Goal: Information Seeking & Learning: Check status

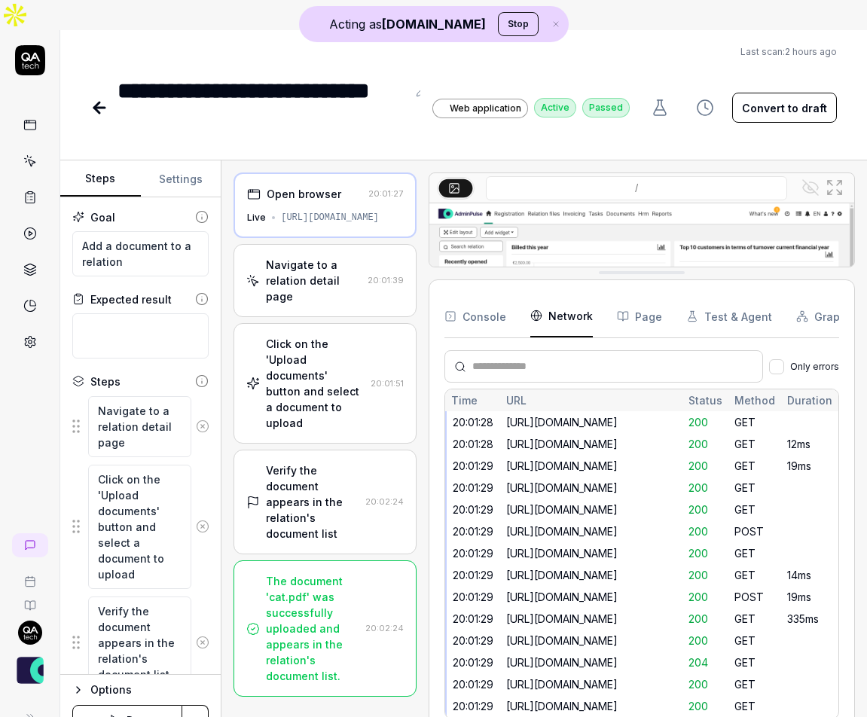
scroll to position [1088, 0]
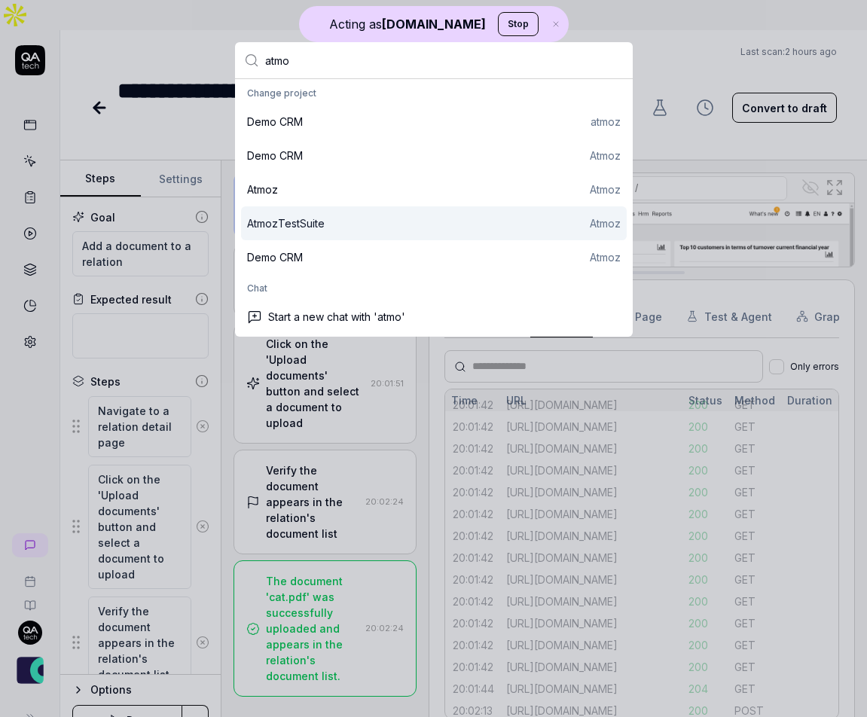
type input "atmo"
click at [358, 229] on div "AtmozTestSuite Atmoz" at bounding box center [434, 224] width 374 height 16
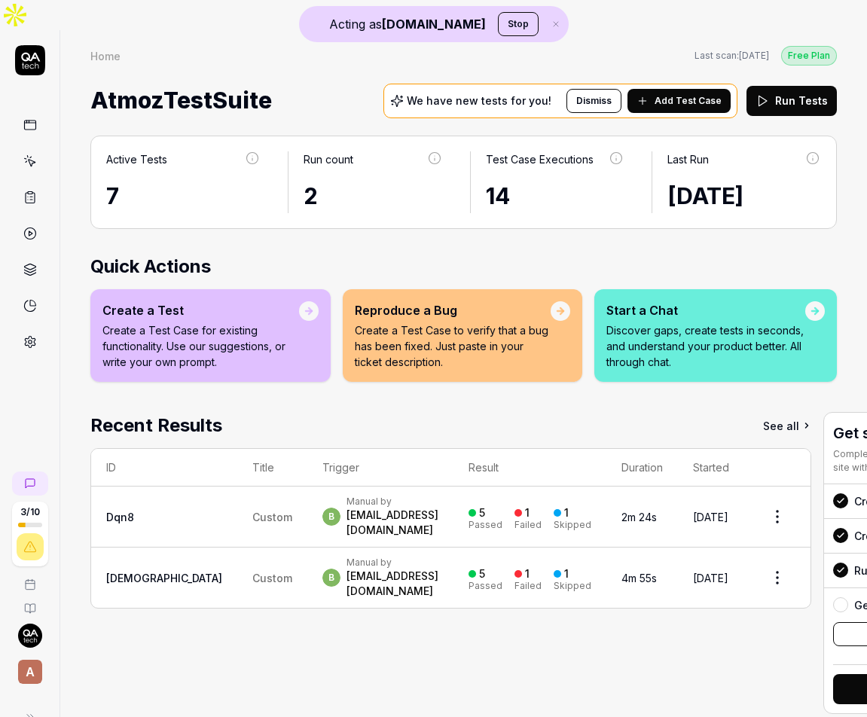
click at [252, 511] on span "Custom" at bounding box center [272, 517] width 40 height 13
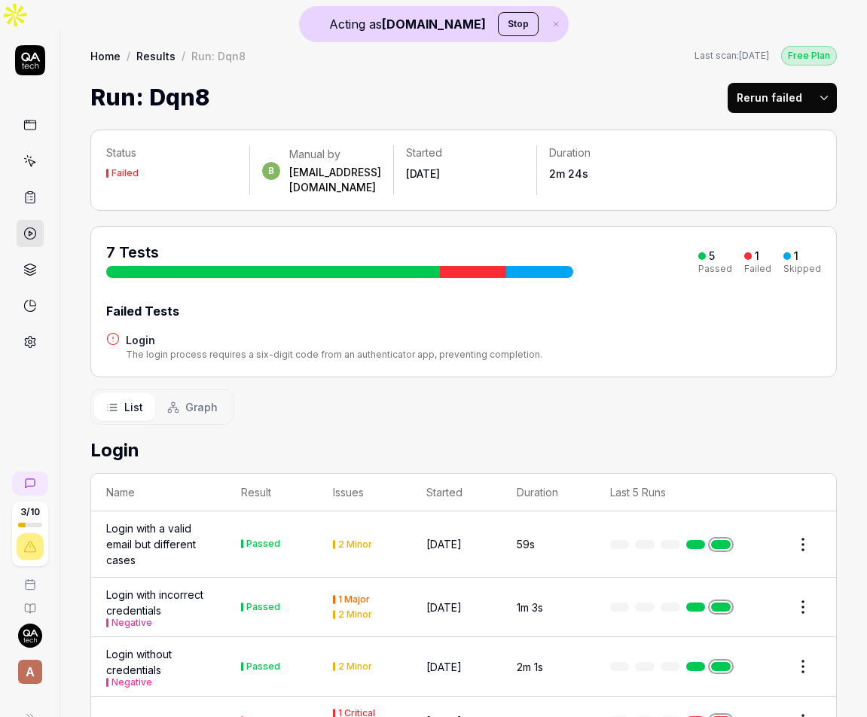
click at [289, 512] on td "Passed" at bounding box center [272, 545] width 92 height 66
click at [700, 540] on link at bounding box center [697, 544] width 20 height 9
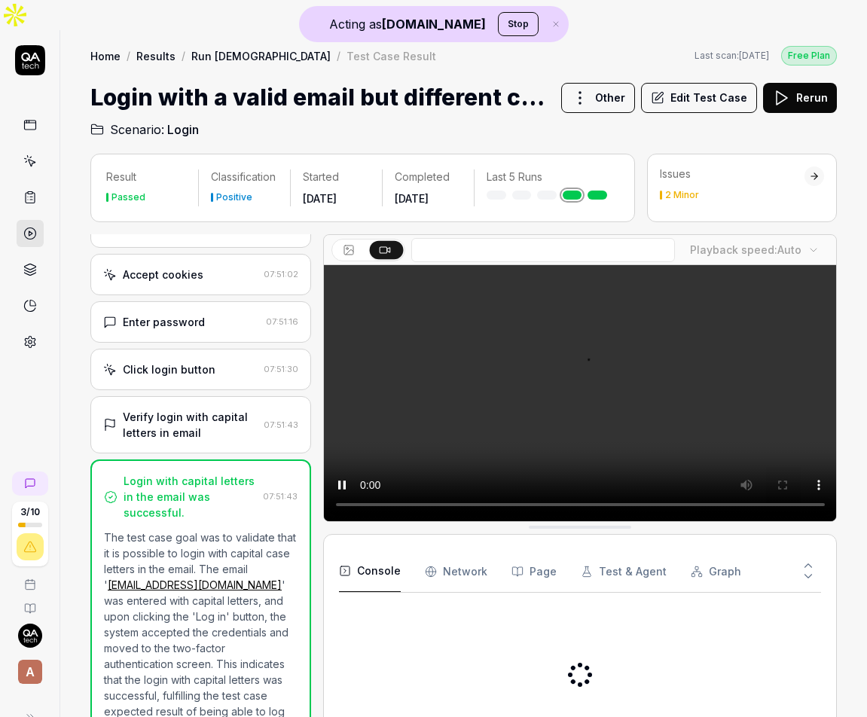
scroll to position [90, 0]
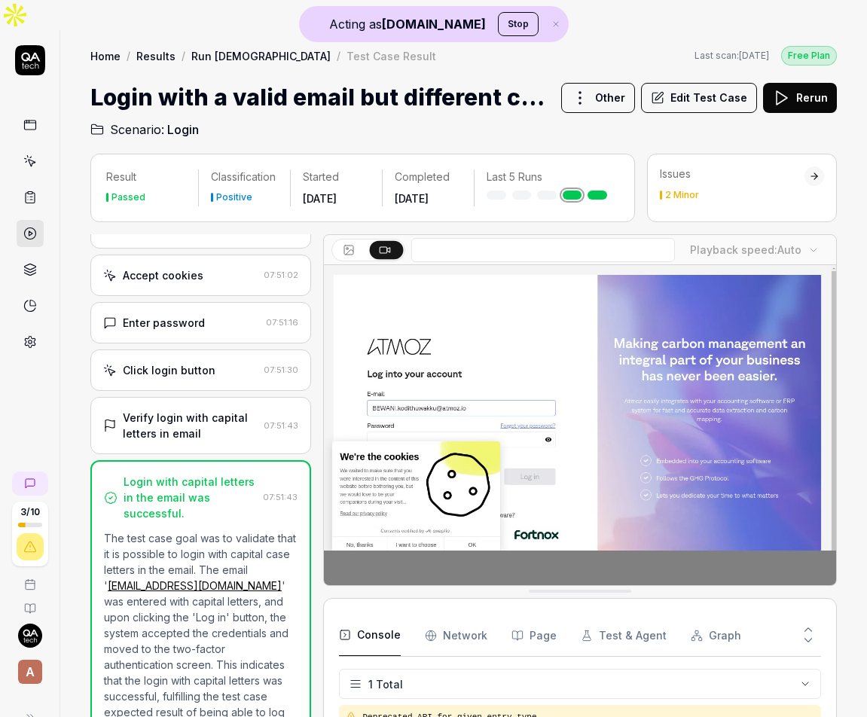
click at [211, 397] on div "Verify login with capital letters in email 07:51:43" at bounding box center [200, 425] width 221 height 57
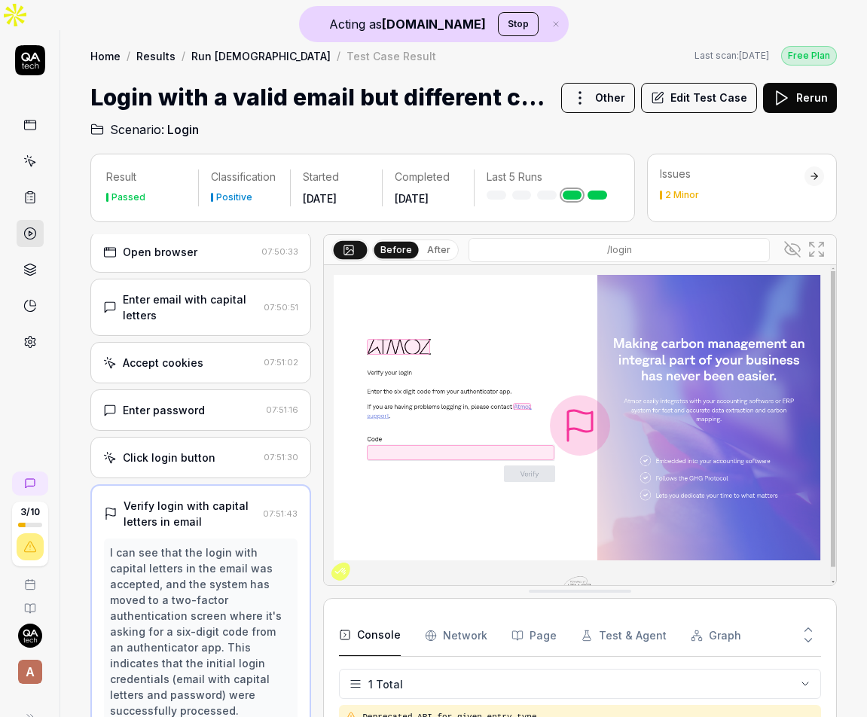
scroll to position [0, 0]
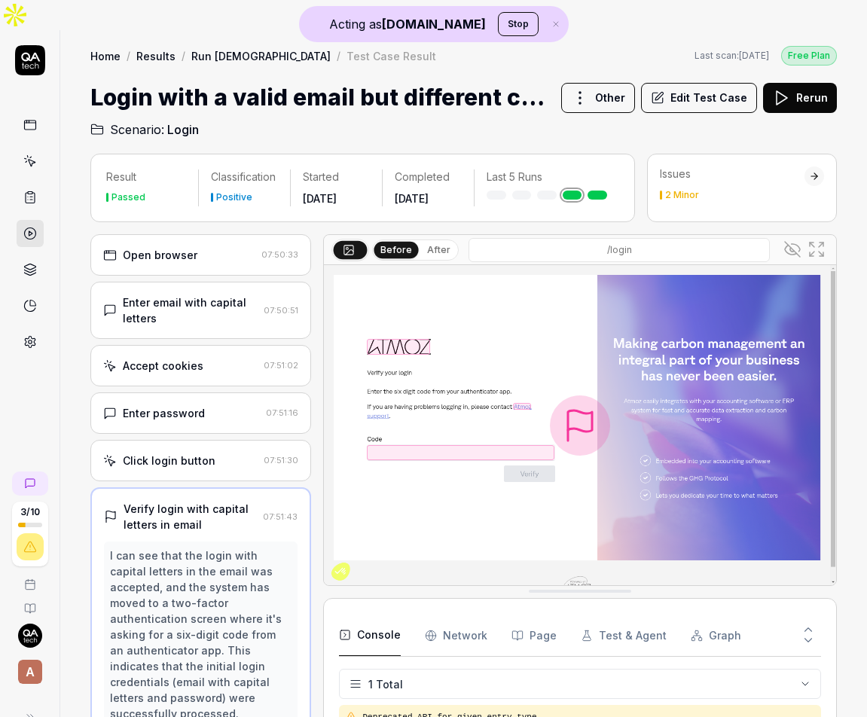
click at [208, 345] on div "Accept cookies 07:51:02" at bounding box center [200, 365] width 221 height 41
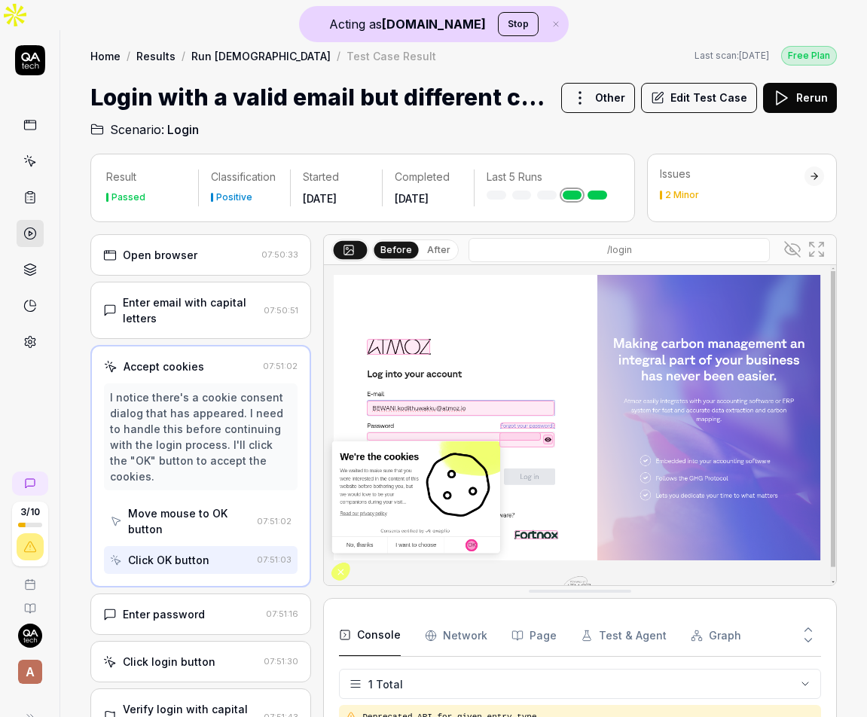
click at [207, 295] on div "Enter email with capital letters" at bounding box center [190, 311] width 135 height 32
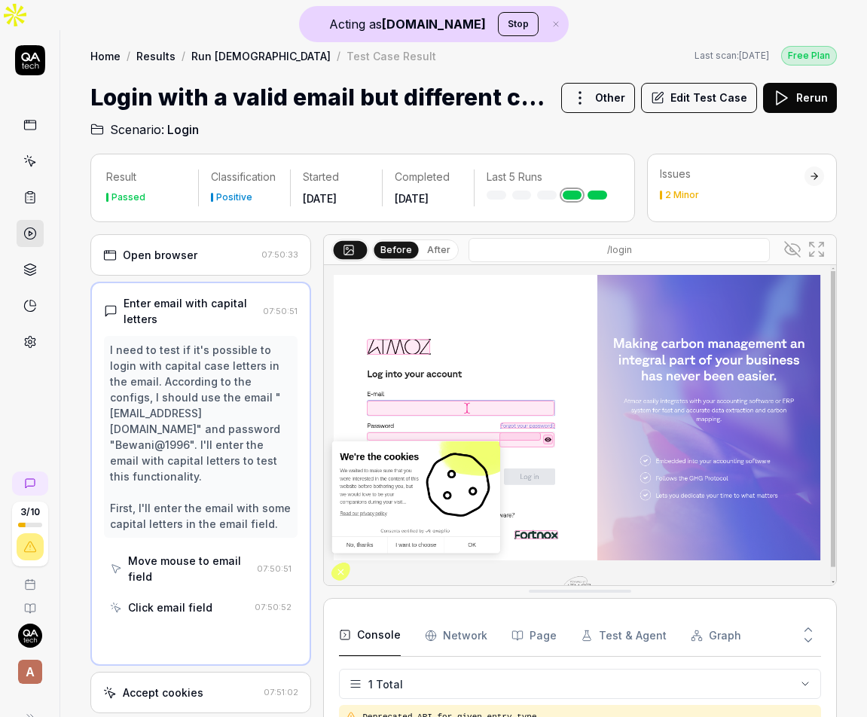
click at [192, 247] on div "Open browser" at bounding box center [160, 255] width 75 height 16
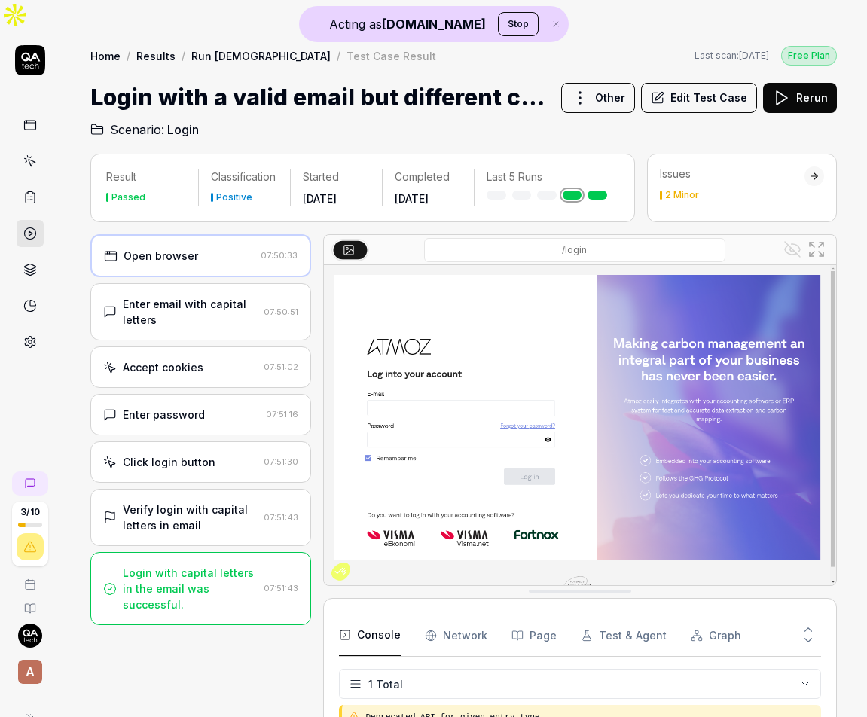
click at [23, 227] on icon at bounding box center [30, 234] width 14 height 14
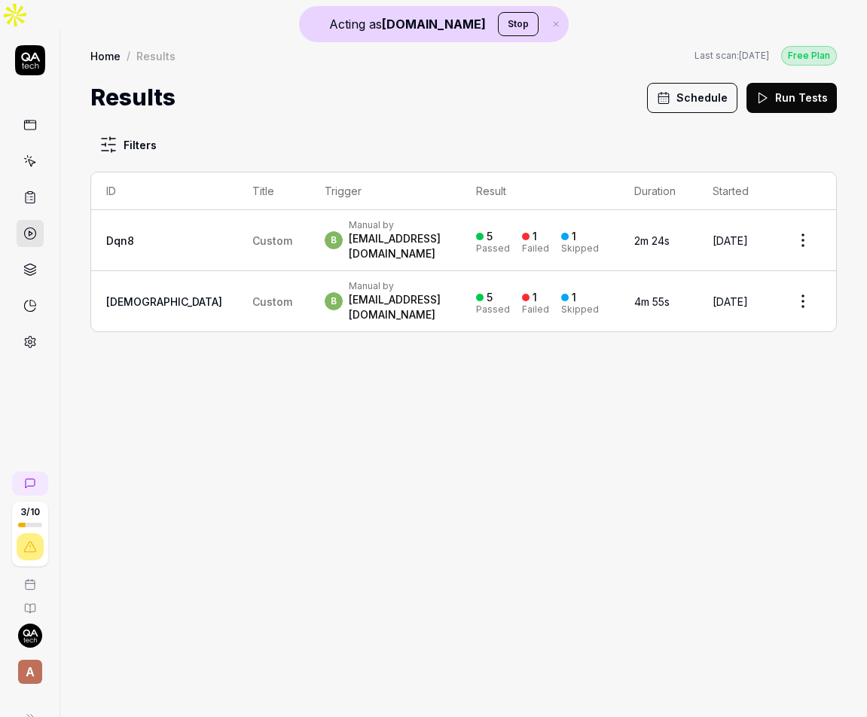
click at [237, 271] on td "Custom" at bounding box center [273, 301] width 72 height 60
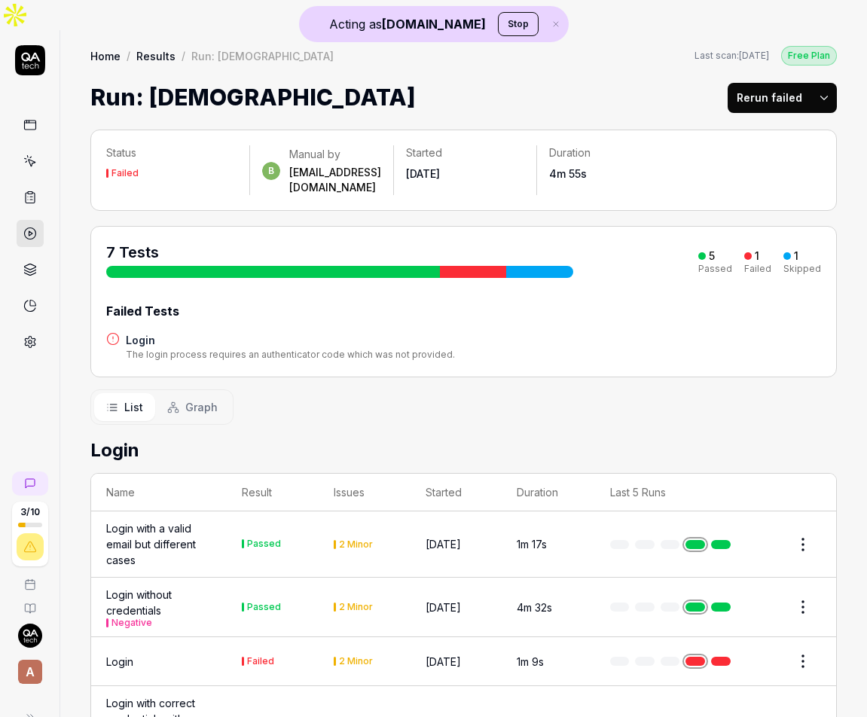
click at [36, 329] on link at bounding box center [30, 342] width 27 height 27
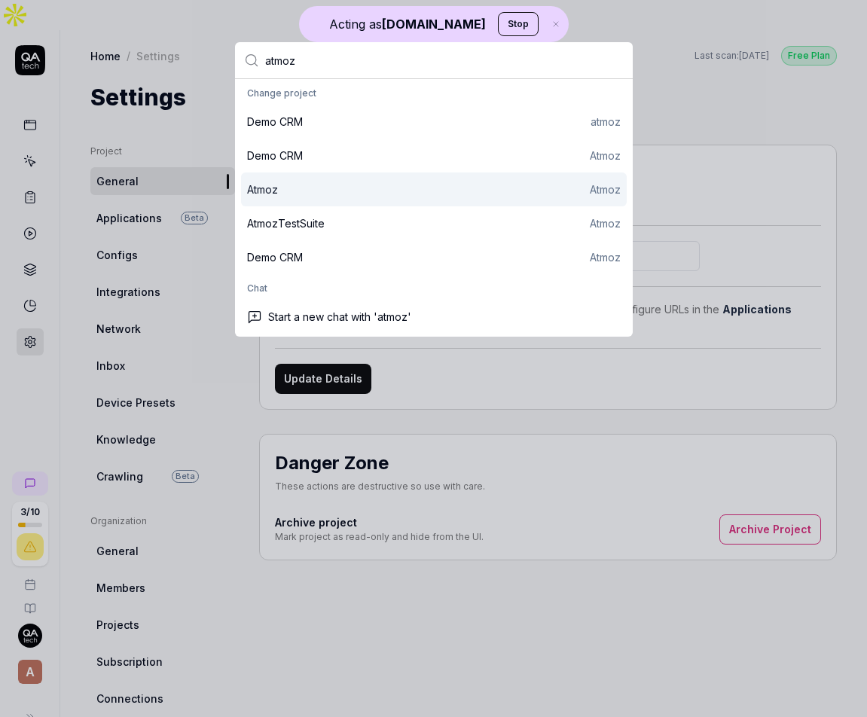
type input "atmoz"
click at [373, 185] on div "Atmoz Atmoz" at bounding box center [434, 190] width 374 height 16
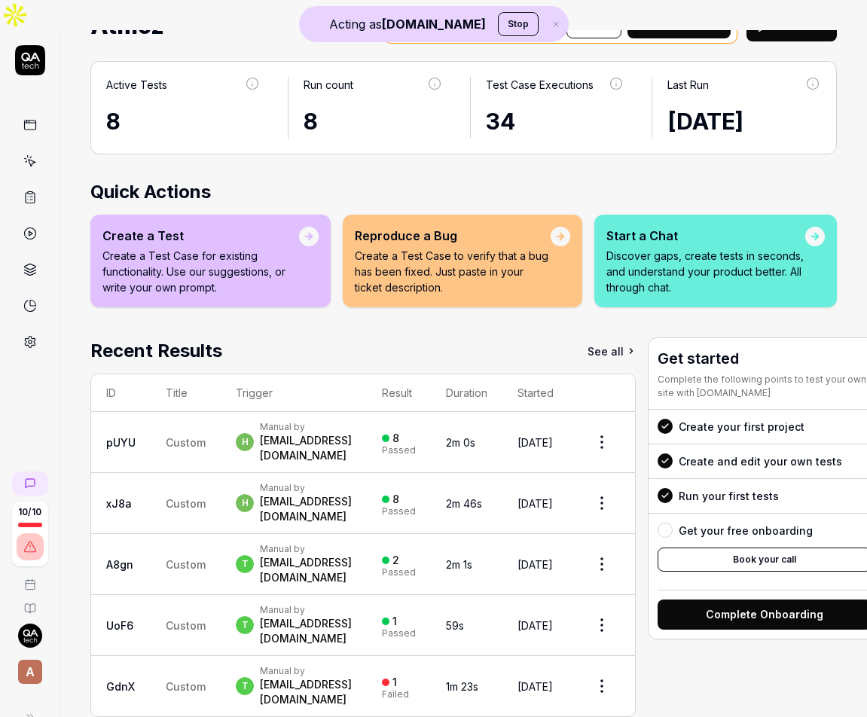
scroll to position [97, 0]
click at [148, 598] on td "UoF6" at bounding box center [121, 625] width 60 height 61
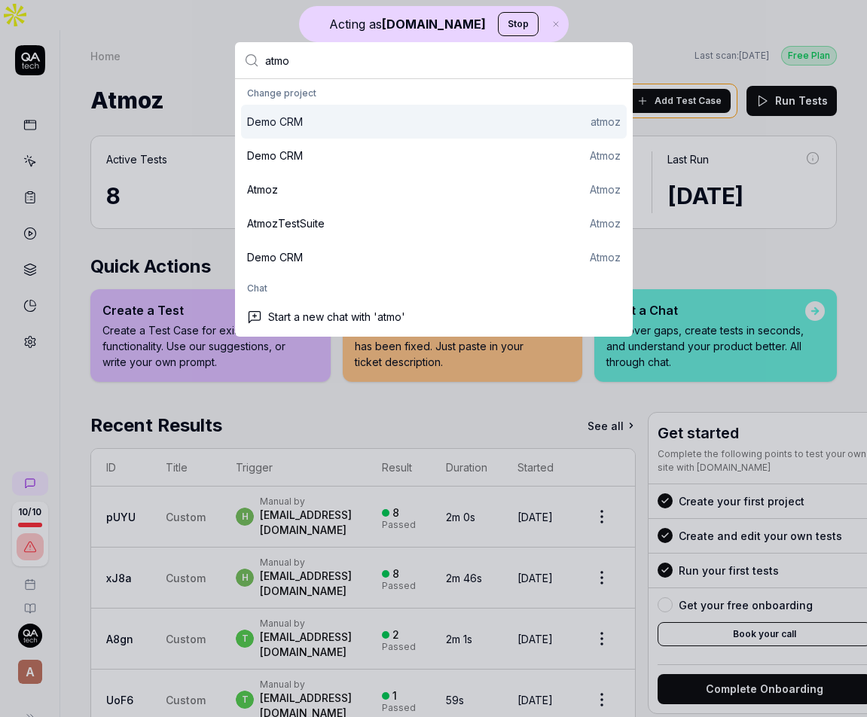
type input "atmo"
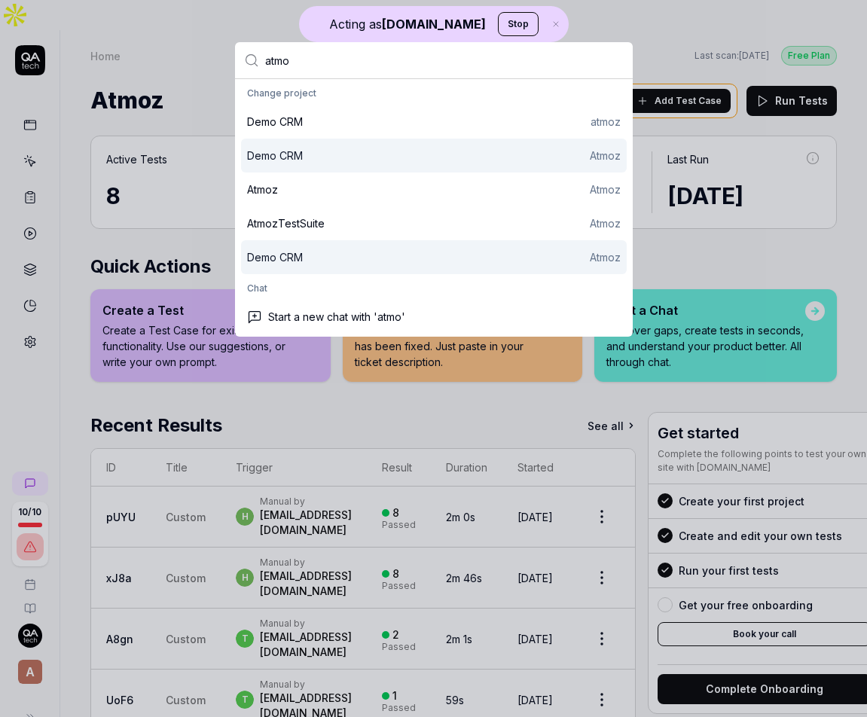
click at [320, 157] on div "Demo CRM Atmoz" at bounding box center [434, 156] width 374 height 16
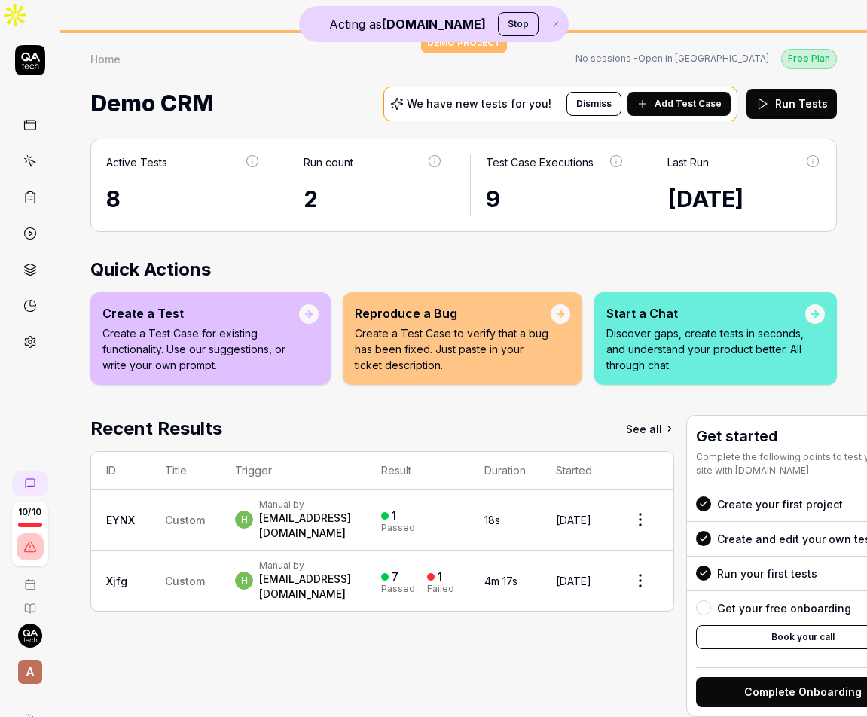
click at [182, 500] on td "Custom" at bounding box center [185, 520] width 70 height 61
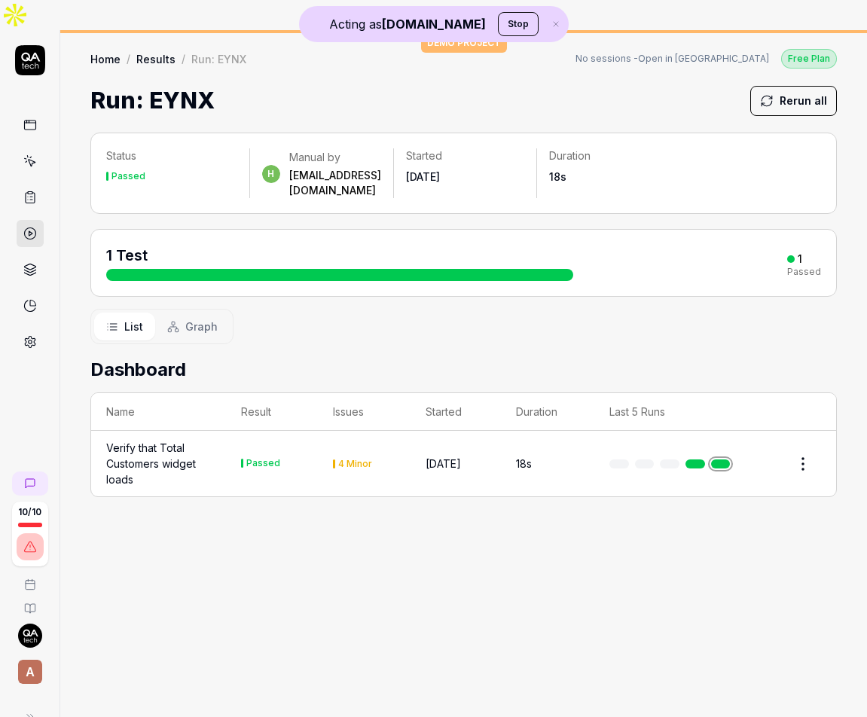
click at [162, 440] on div "Verify that Total Customers widget loads" at bounding box center [158, 463] width 105 height 47
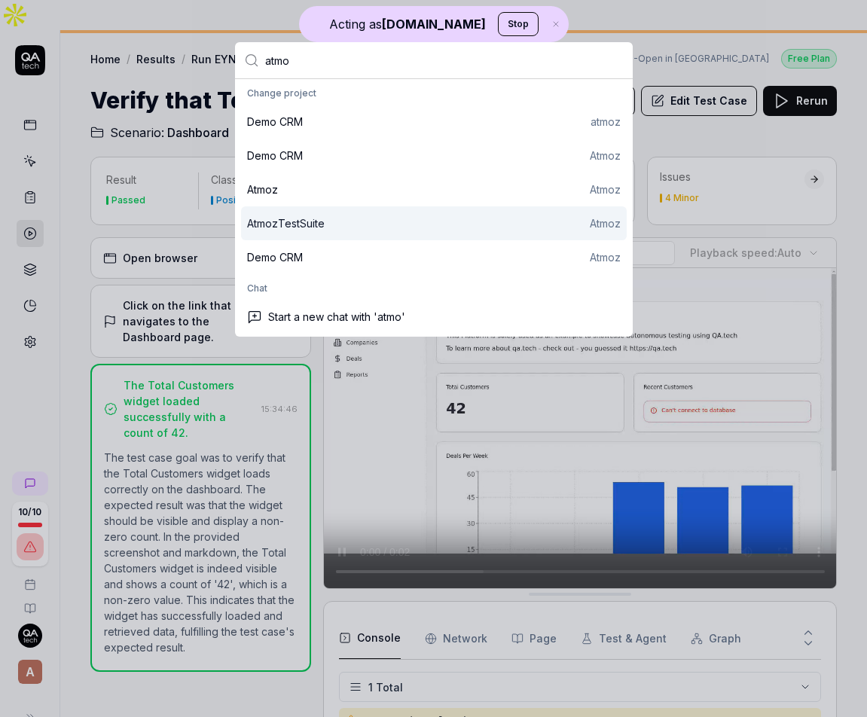
type input "atmo"
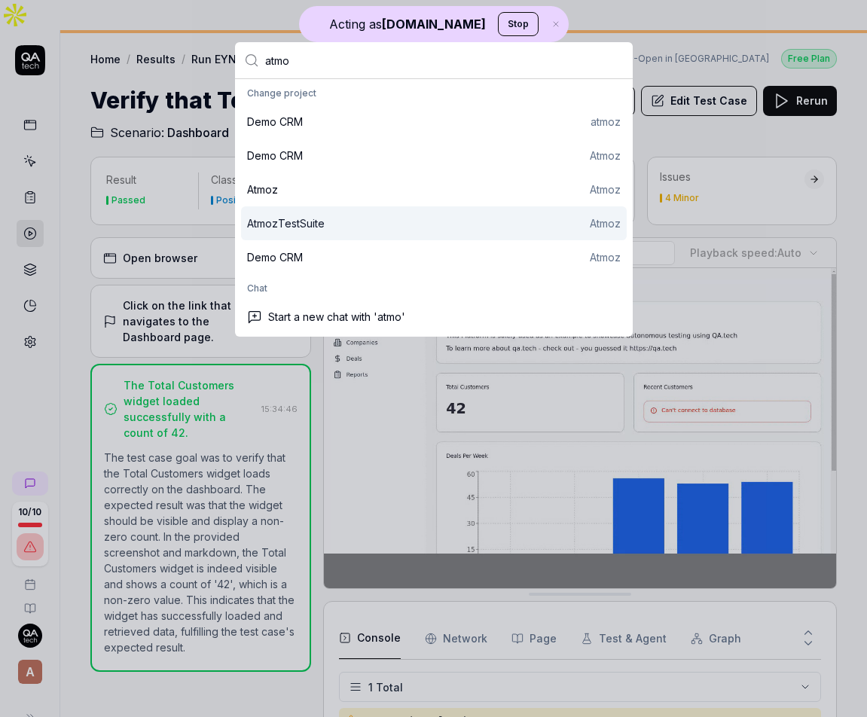
click at [292, 235] on div "AtmozTestSuite Atmoz" at bounding box center [434, 223] width 386 height 34
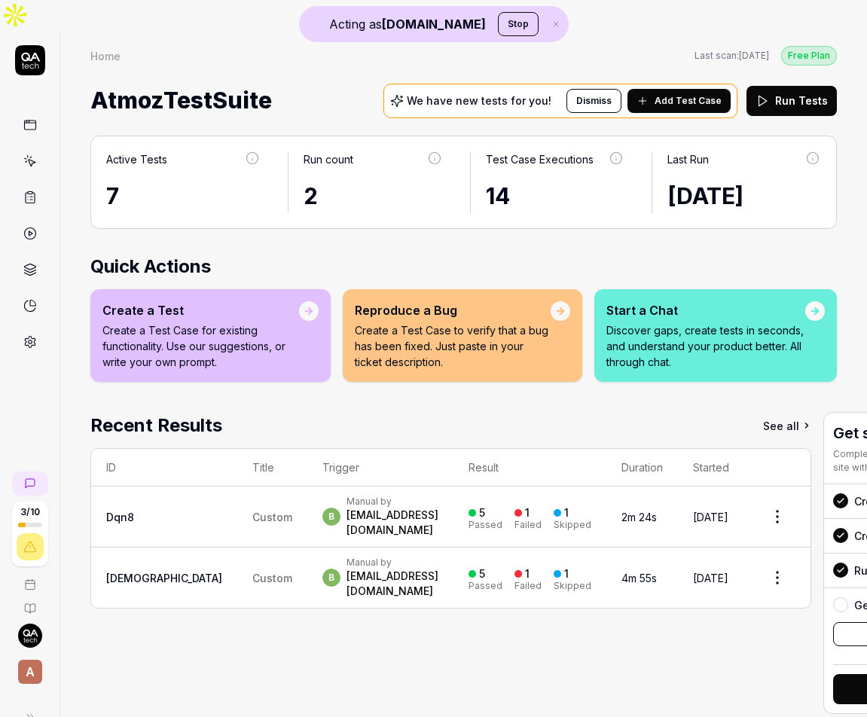
click at [347, 557] on div "Manual by" at bounding box center [393, 563] width 92 height 12
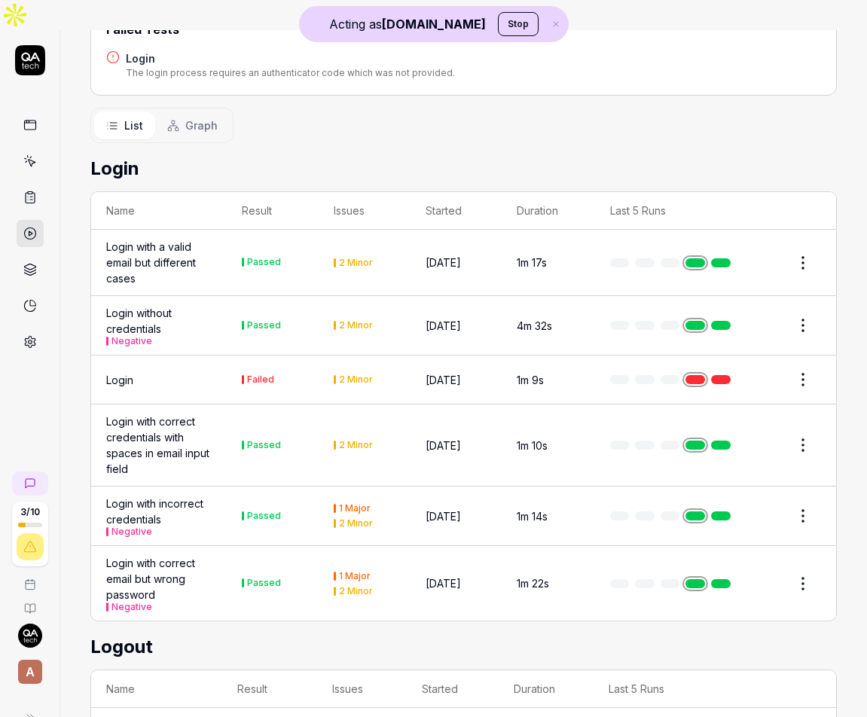
scroll to position [306, 0]
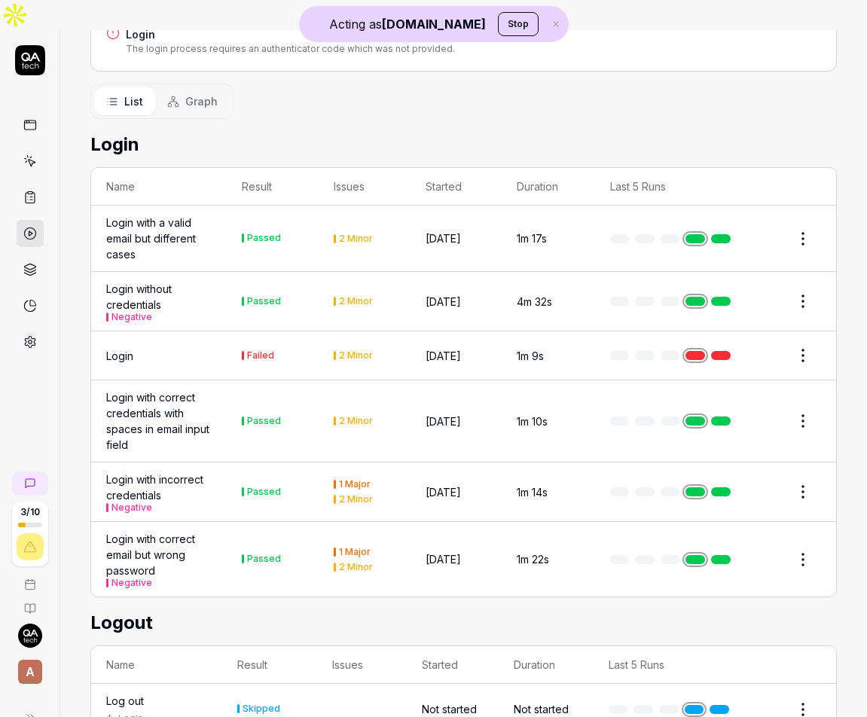
click at [198, 472] on div "Login with incorrect credentials Negative" at bounding box center [159, 492] width 106 height 41
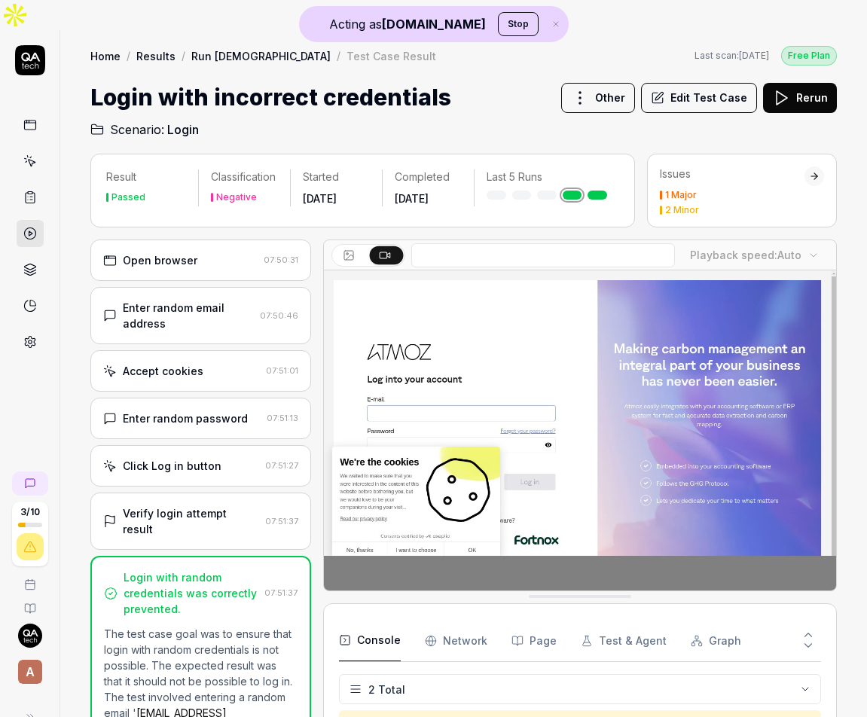
click at [206, 304] on div "Enter random email address 07:50:46" at bounding box center [200, 315] width 221 height 57
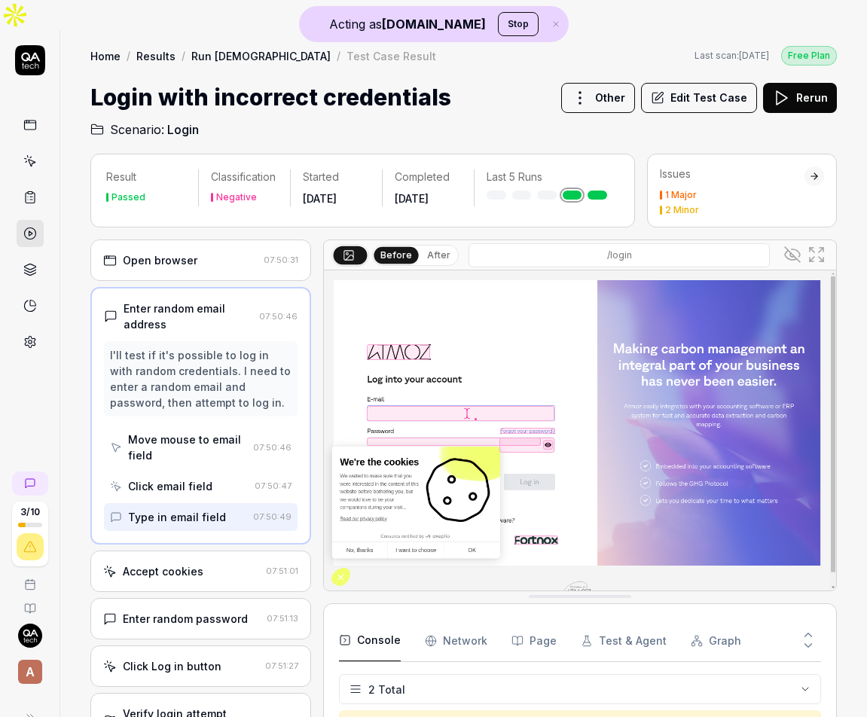
click at [206, 246] on div "Open browser 07:50:31" at bounding box center [200, 260] width 221 height 41
